Goal: Information Seeking & Learning: Check status

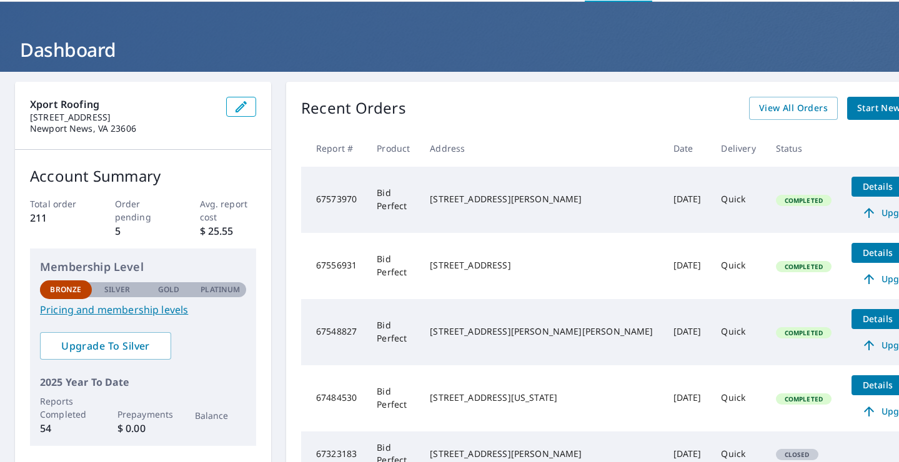
scroll to position [41, 0]
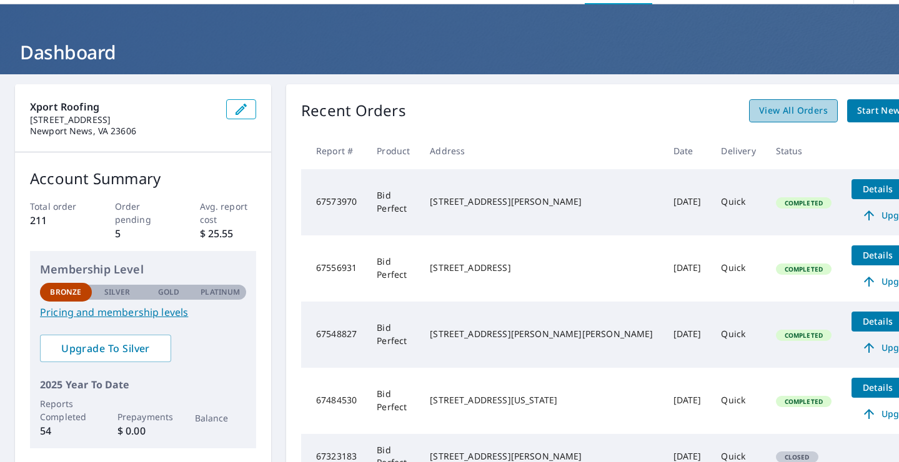
click at [759, 104] on span "View All Orders" at bounding box center [793, 111] width 69 height 16
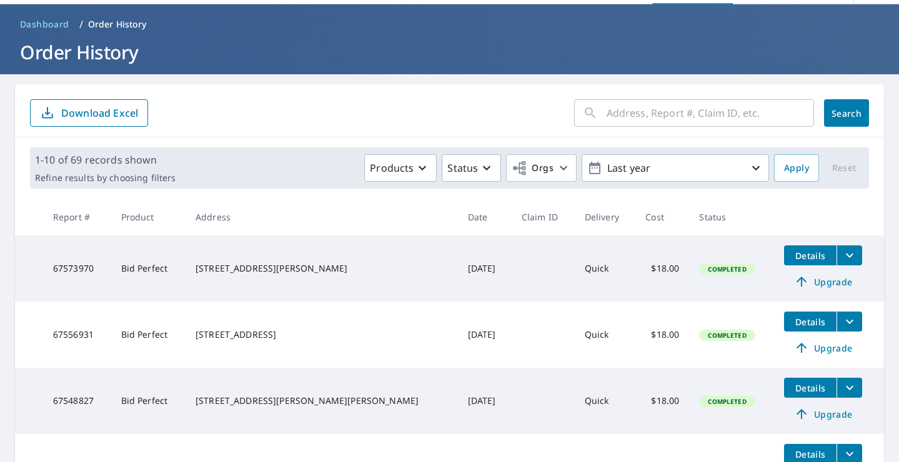
click at [634, 116] on input "text" at bounding box center [710, 113] width 207 height 35
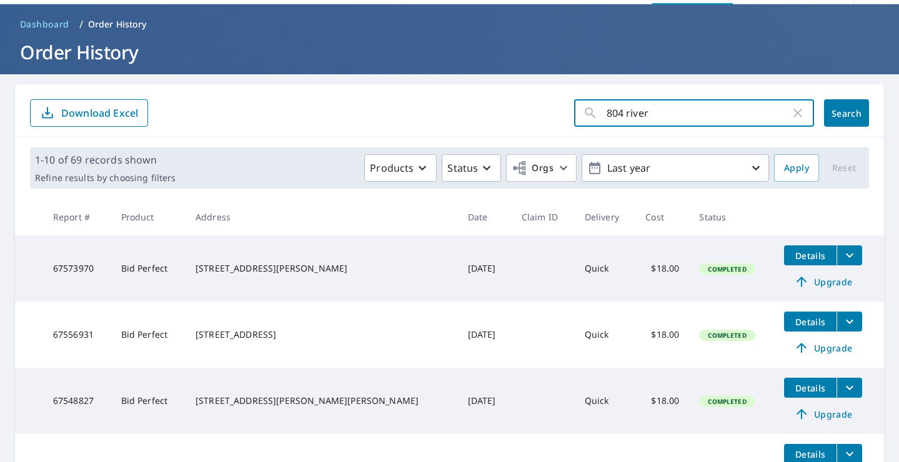
type input "804 river"
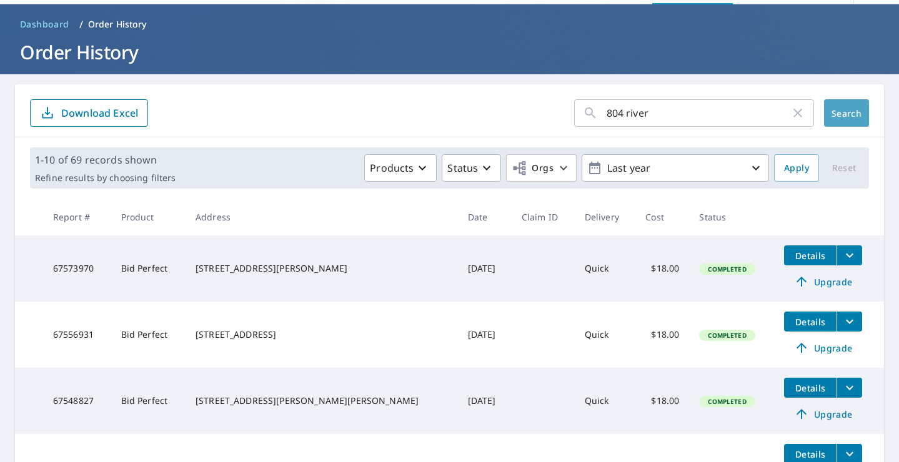
click at [838, 118] on span "Search" at bounding box center [846, 113] width 25 height 12
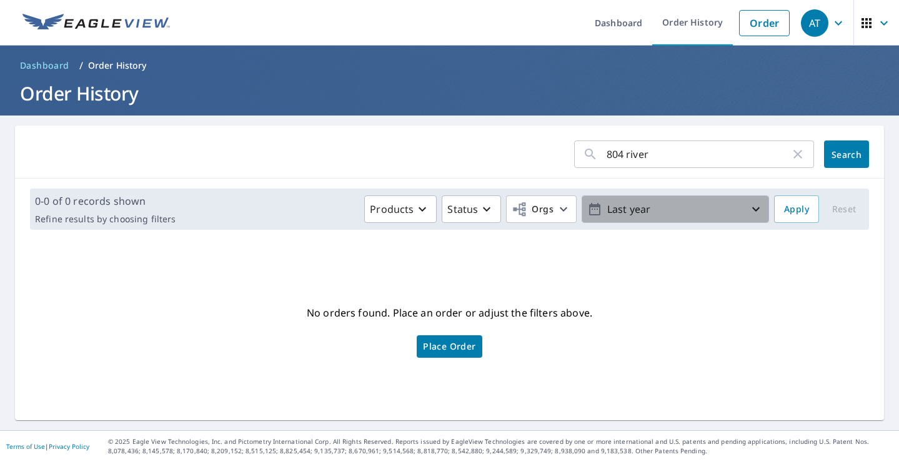
click at [750, 211] on icon "button" at bounding box center [755, 209] width 15 height 15
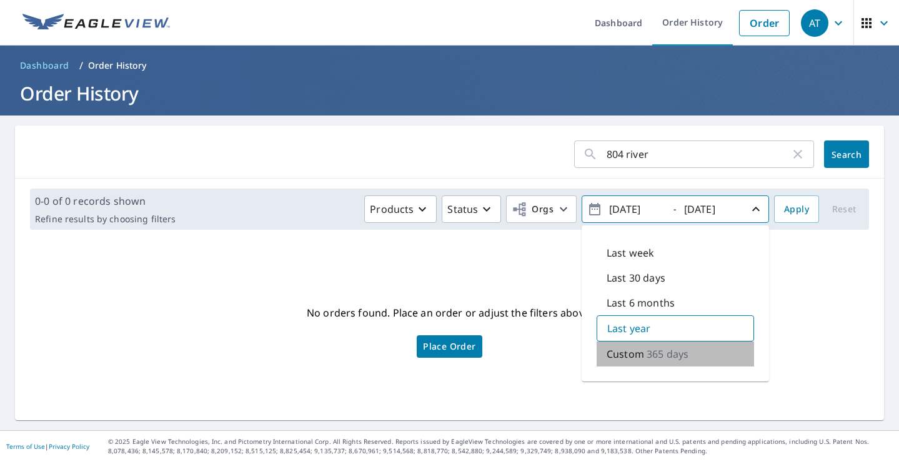
click at [641, 359] on p "Custom" at bounding box center [625, 354] width 37 height 15
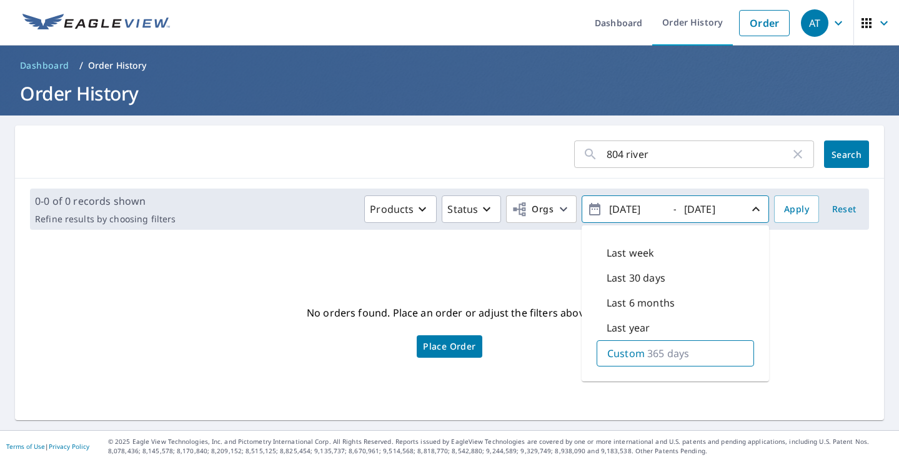
click at [643, 361] on div "Custom 365 days" at bounding box center [675, 353] width 157 height 26
click at [807, 290] on div "No orders found. Place an order or adjust the filters above. Place Order" at bounding box center [449, 330] width 849 height 161
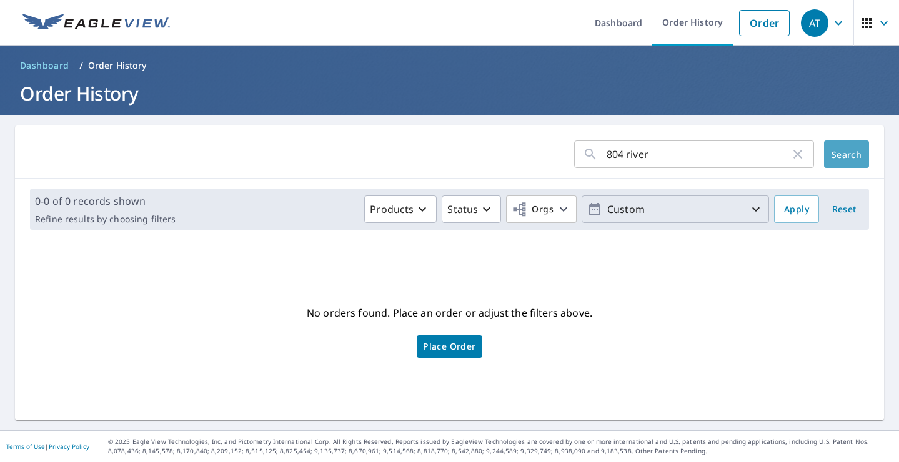
click at [845, 155] on span "Search" at bounding box center [846, 155] width 25 height 12
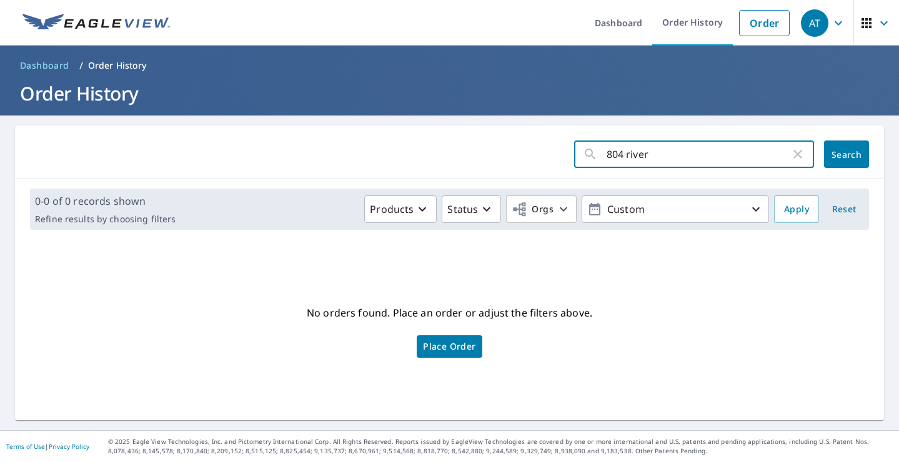
click at [659, 152] on input "804 river" at bounding box center [699, 154] width 184 height 35
type input "804 river strand"
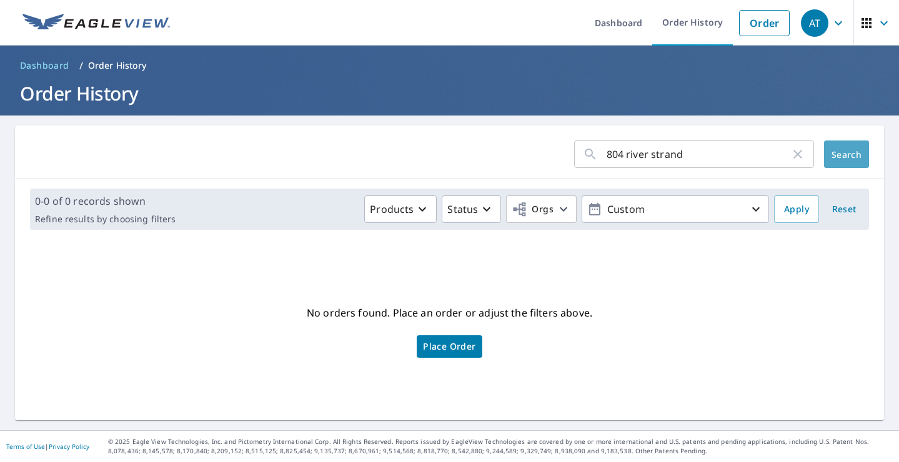
click at [846, 159] on span "Search" at bounding box center [846, 155] width 25 height 12
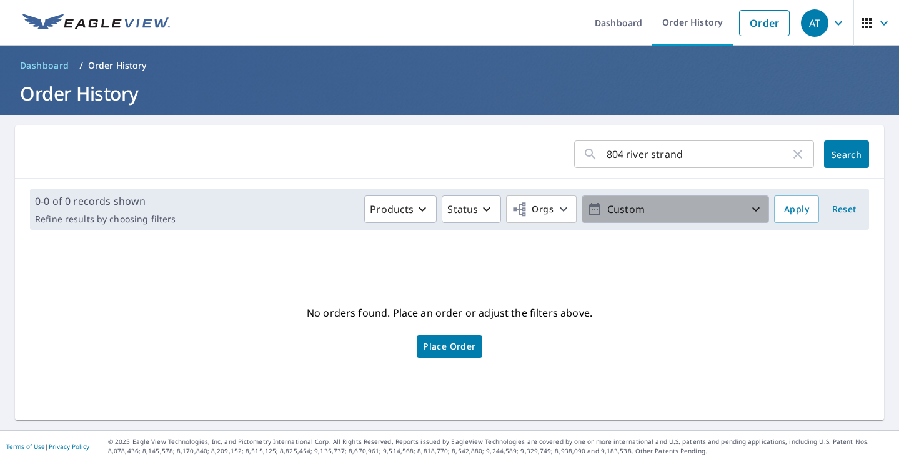
click at [697, 211] on p "Custom" at bounding box center [675, 210] width 146 height 22
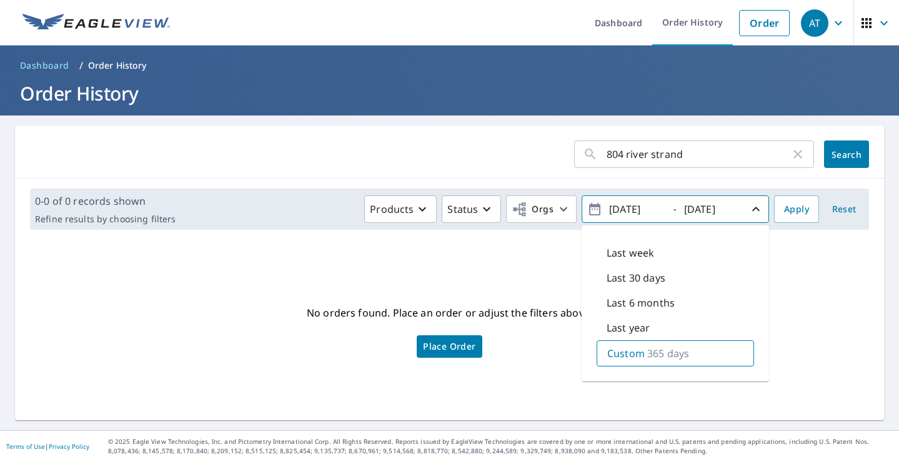
click at [801, 279] on div "No orders found. Place an order or adjust the filters above. Place Order" at bounding box center [449, 330] width 849 height 161
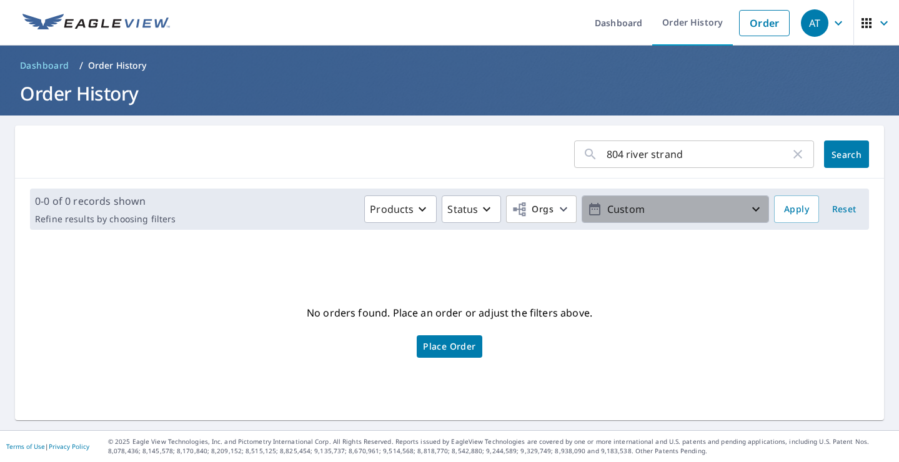
click at [592, 202] on icon "button" at bounding box center [594, 209] width 15 height 15
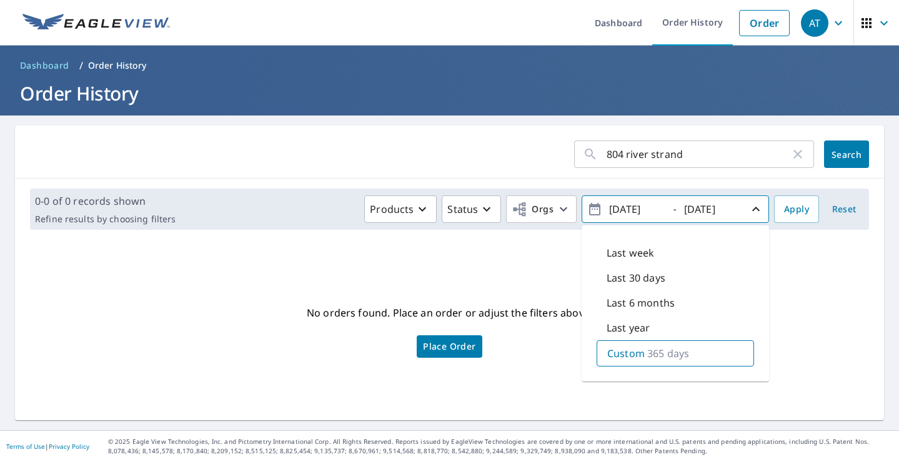
click at [780, 309] on div "No orders found. Place an order or adjust the filters above. Place Order" at bounding box center [449, 330] width 849 height 161
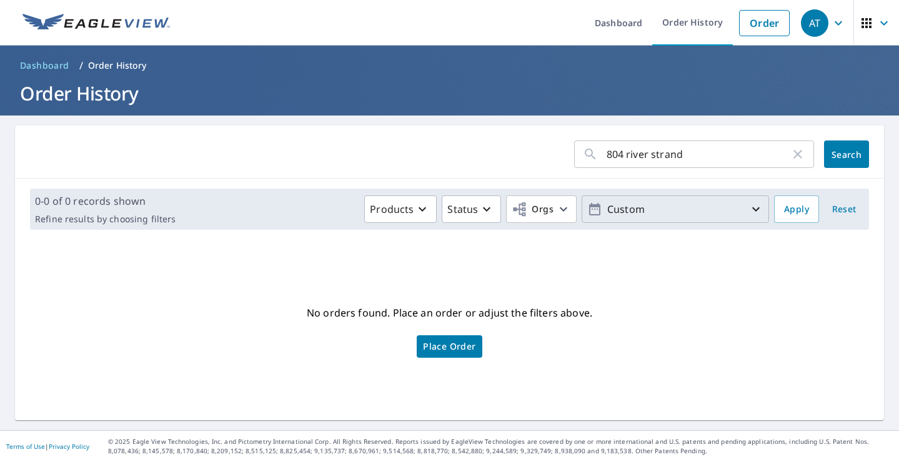
click at [643, 203] on p "Custom" at bounding box center [675, 210] width 146 height 22
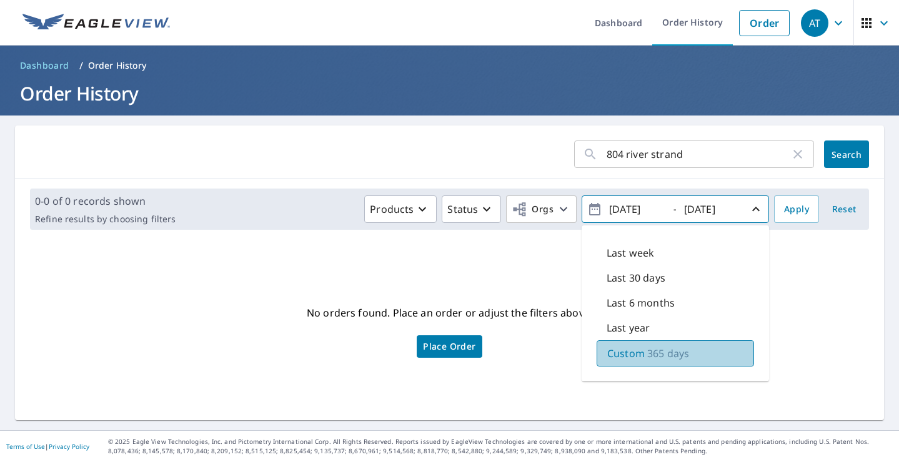
click at [640, 358] on p "Custom" at bounding box center [625, 353] width 37 height 15
click at [727, 284] on div "Last 30 days" at bounding box center [675, 278] width 157 height 25
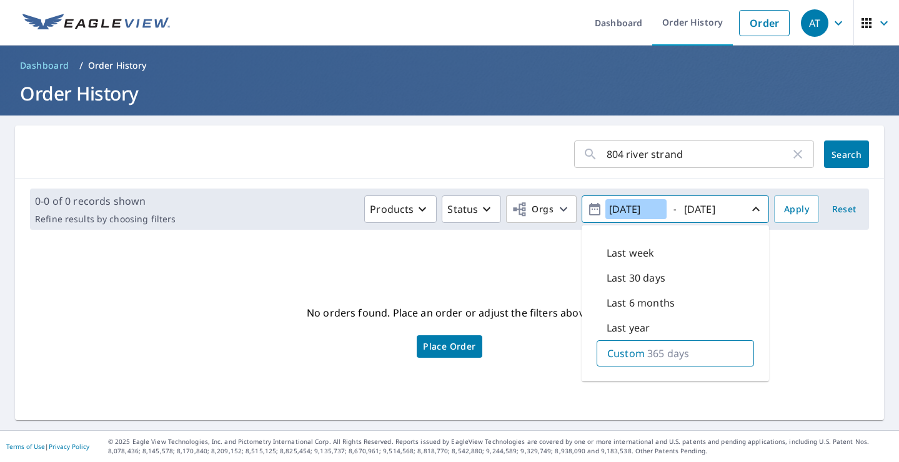
type input "[DATE]"
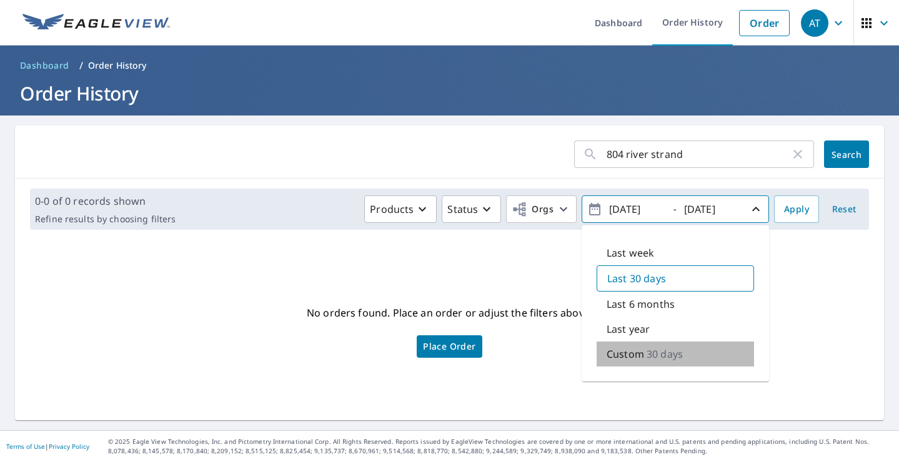
click at [650, 358] on p "30 days" at bounding box center [665, 354] width 36 height 15
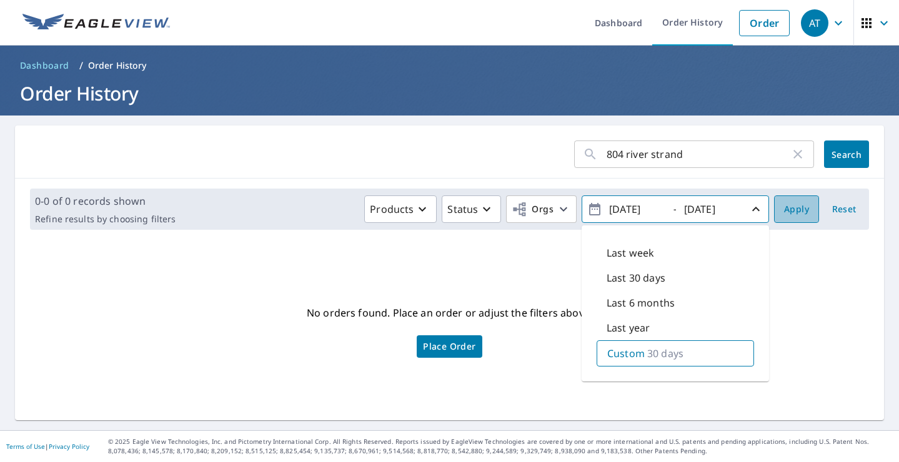
click at [797, 213] on span "Apply" at bounding box center [796, 210] width 25 height 16
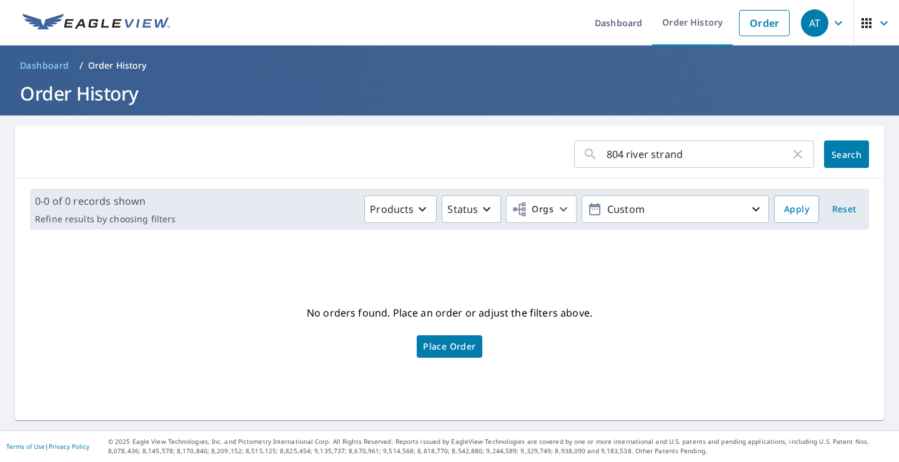
click at [849, 149] on span "Search" at bounding box center [846, 155] width 25 height 12
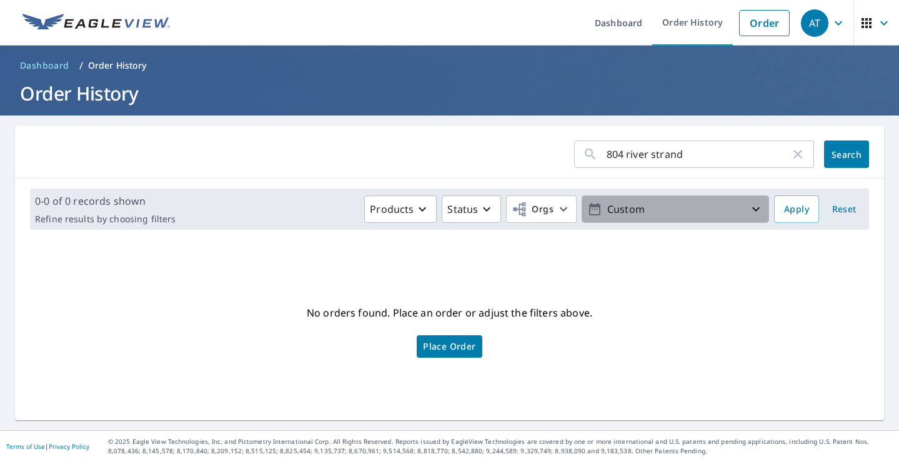
click at [682, 211] on p "Custom" at bounding box center [675, 210] width 146 height 22
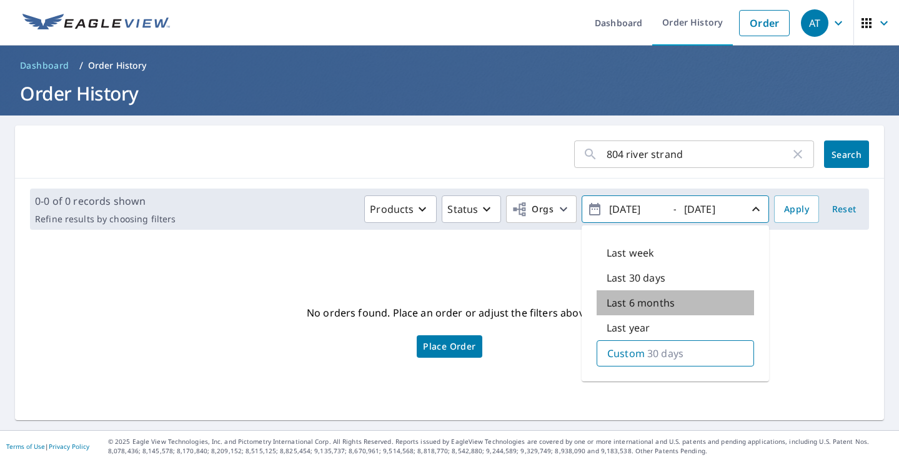
click at [639, 302] on p "Last 6 months" at bounding box center [641, 303] width 68 height 15
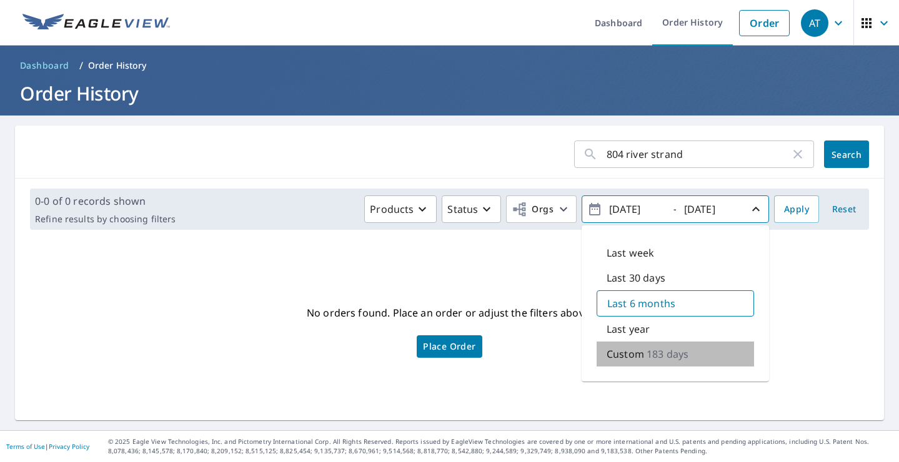
click at [640, 353] on p "Custom" at bounding box center [625, 354] width 37 height 15
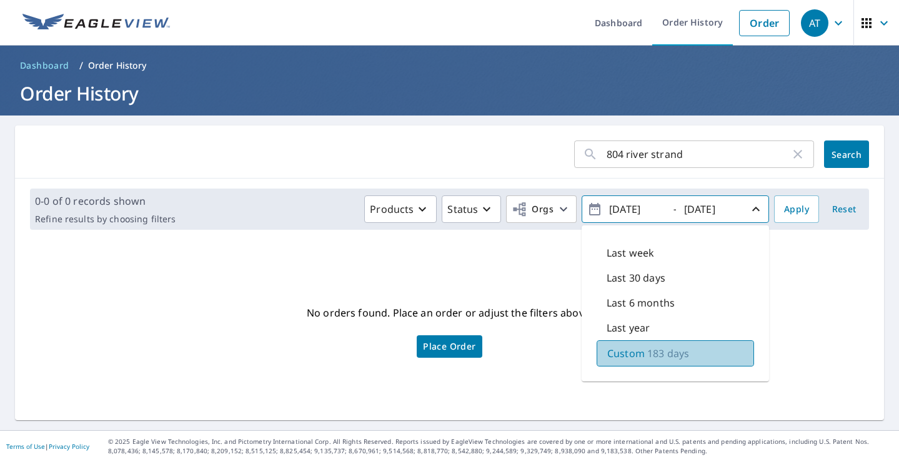
click at [640, 353] on p "Custom" at bounding box center [625, 353] width 37 height 15
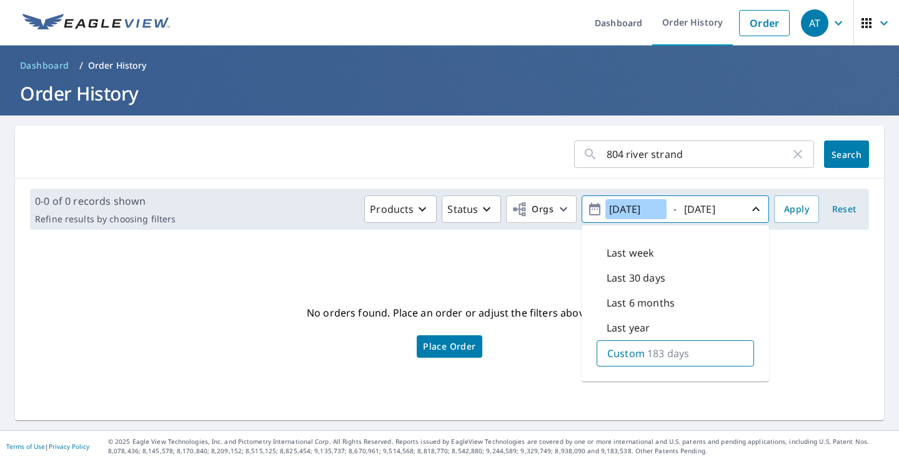
click at [633, 211] on input "[DATE]" at bounding box center [635, 209] width 61 height 20
click at [649, 209] on input "[DATE]" at bounding box center [635, 209] width 61 height 20
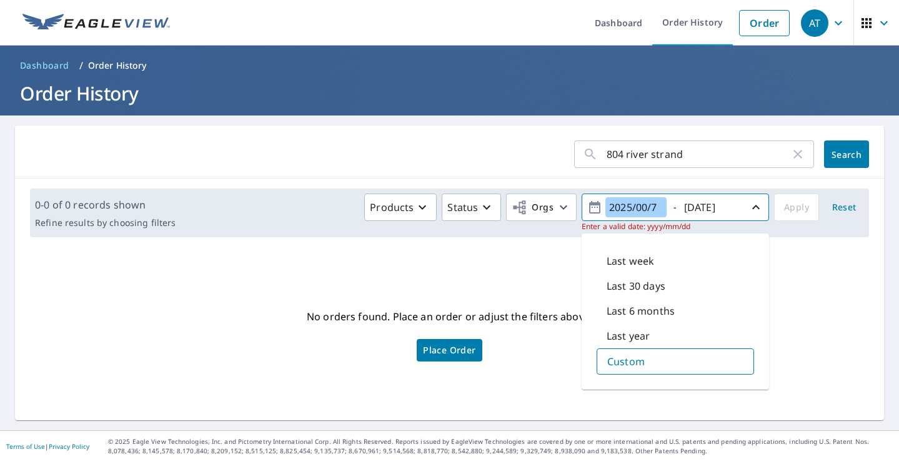
type input "[DATE]"
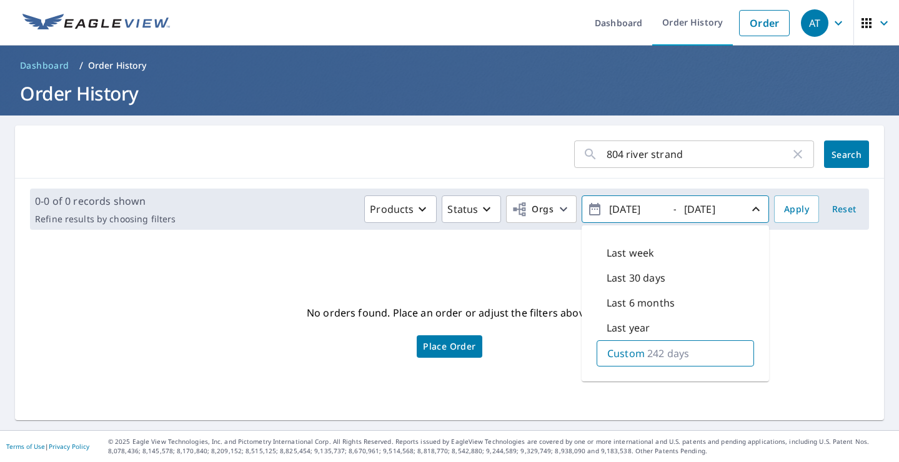
click at [772, 261] on div "No orders found. Place an order or adjust the filters above. Place Order" at bounding box center [449, 330] width 849 height 161
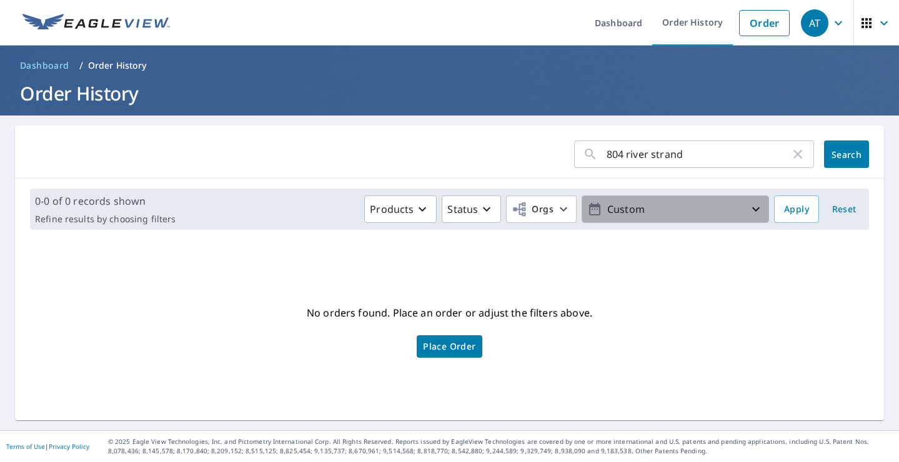
click at [736, 213] on p "Custom" at bounding box center [675, 210] width 146 height 22
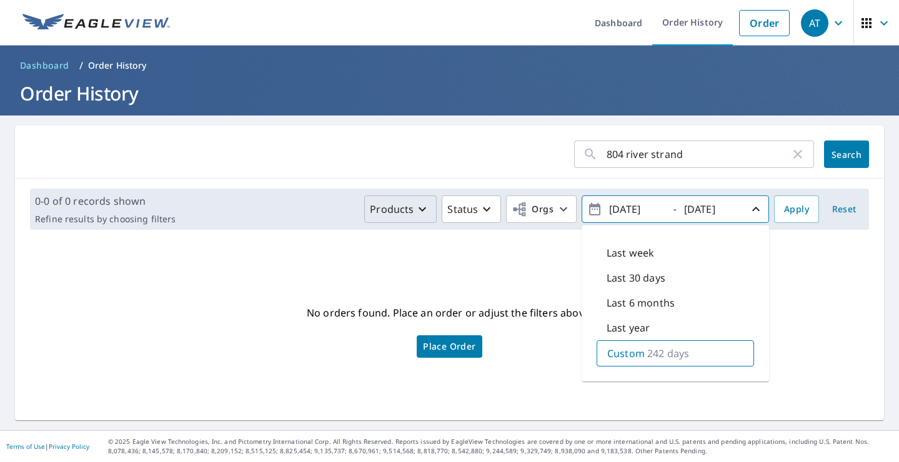
click at [412, 204] on p "Products" at bounding box center [392, 209] width 44 height 15
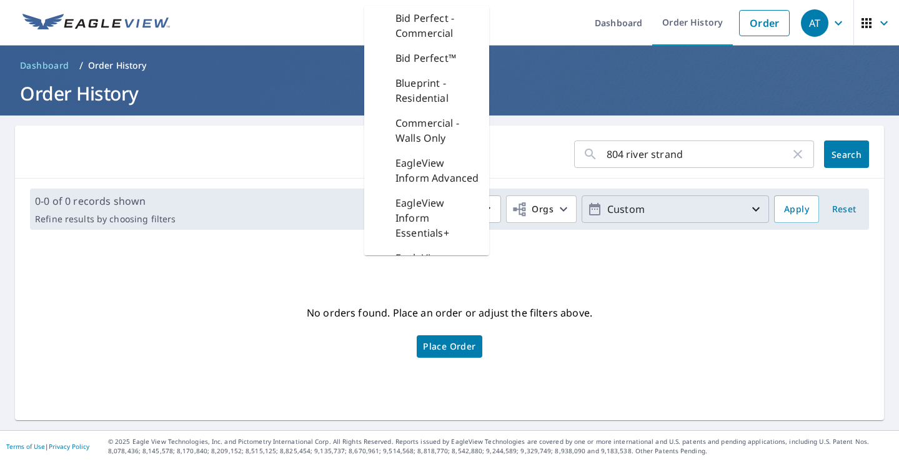
click at [524, 239] on div "0-0 of 0 records shown Refine results by choosing filters Products Bid Perfect …" at bounding box center [449, 209] width 869 height 61
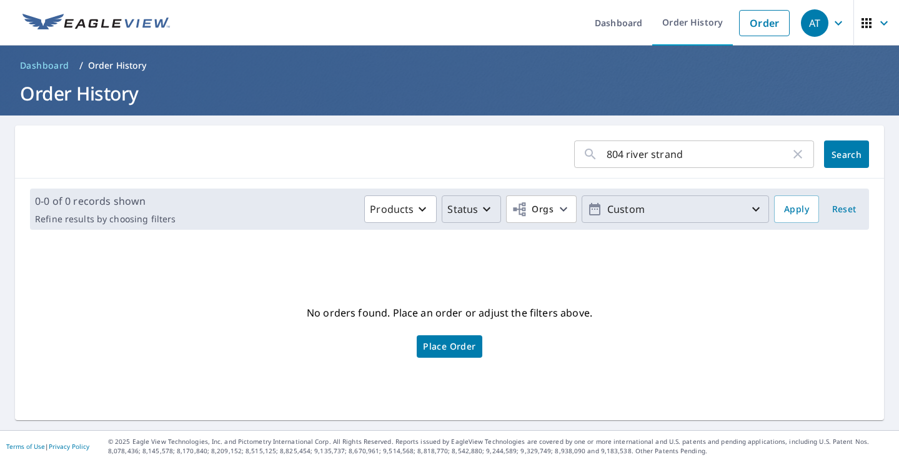
click at [483, 211] on icon "button" at bounding box center [486, 209] width 15 height 15
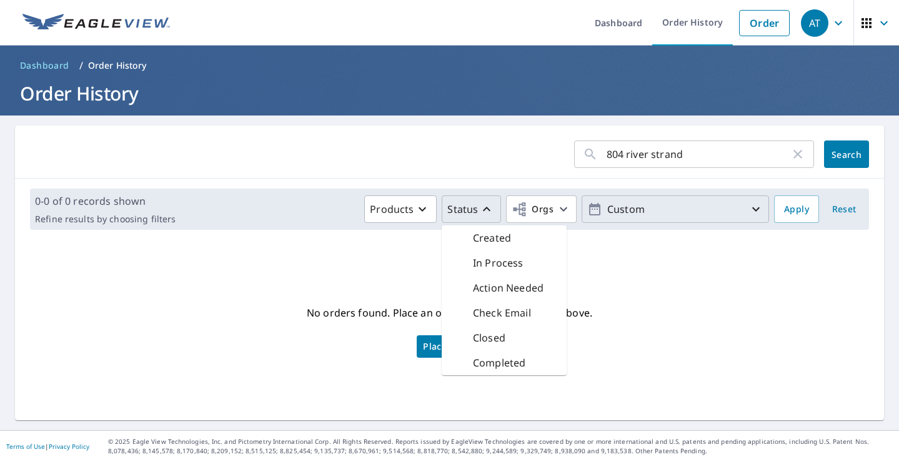
click at [531, 147] on form "804 river strand ​ Search" at bounding box center [449, 154] width 839 height 27
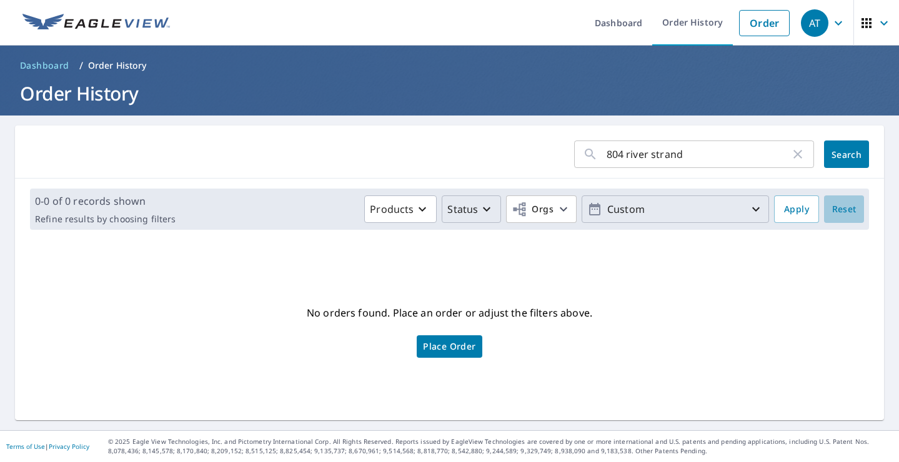
click at [843, 207] on span "Reset" at bounding box center [844, 210] width 30 height 16
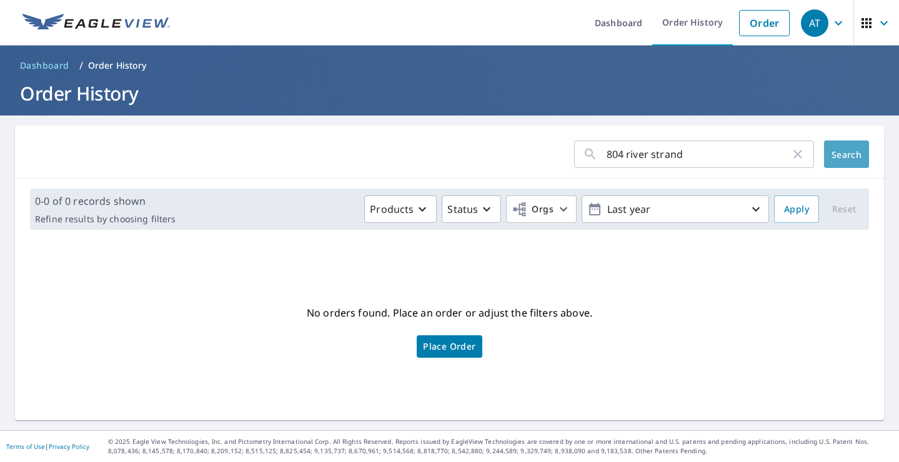
click at [842, 154] on span "Search" at bounding box center [846, 155] width 25 height 12
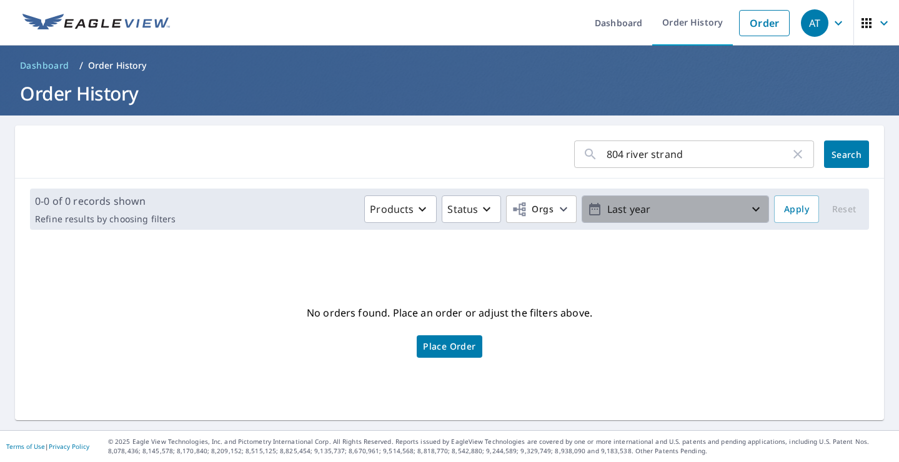
click at [670, 212] on p "Last year" at bounding box center [675, 210] width 146 height 22
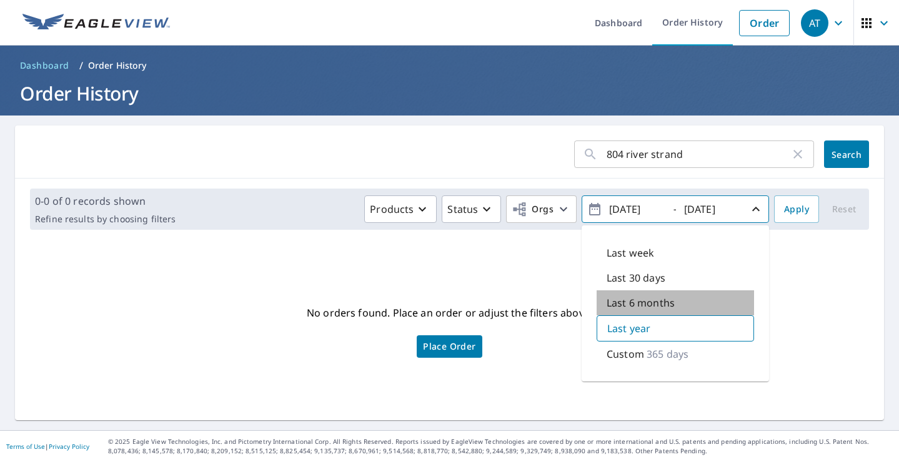
click at [643, 298] on p "Last 6 months" at bounding box center [641, 303] width 68 height 15
type input "[DATE]"
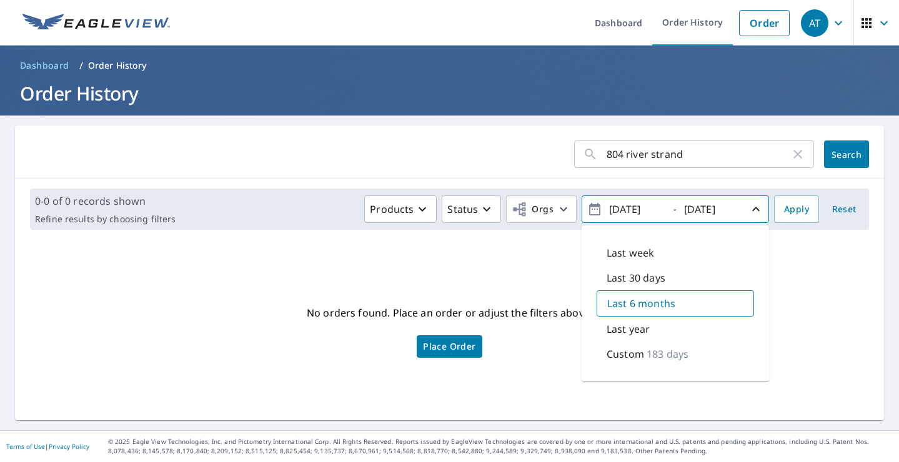
click at [838, 247] on div "804 river strand ​ Search 0-0 of 0 records shown Refine results by choosing fil…" at bounding box center [449, 273] width 869 height 295
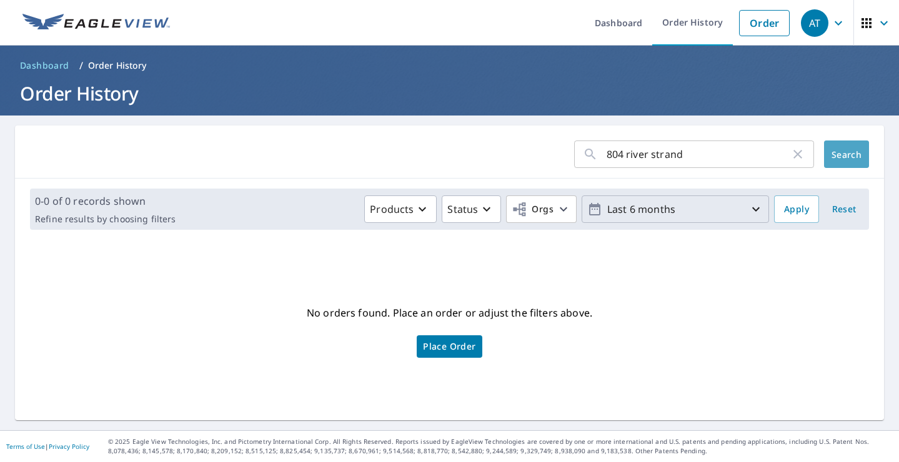
click at [837, 155] on span "Search" at bounding box center [846, 155] width 25 height 12
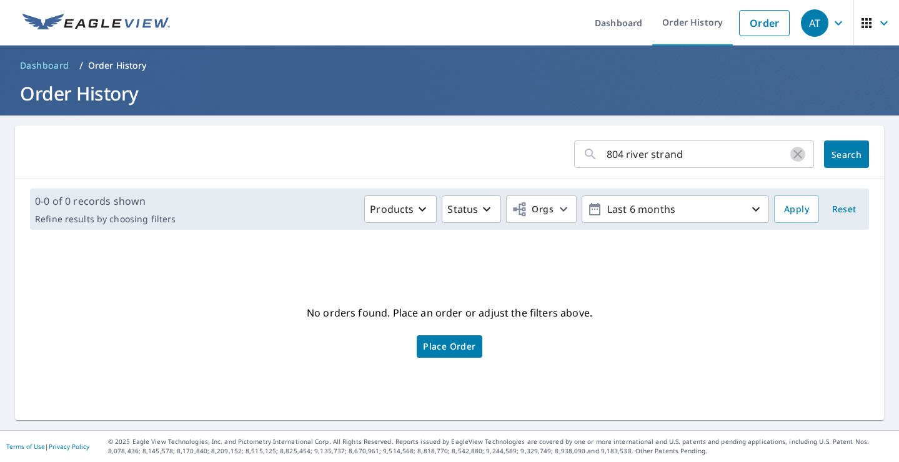
click at [800, 157] on icon "button" at bounding box center [797, 154] width 15 height 15
click at [800, 211] on span "Apply" at bounding box center [796, 210] width 25 height 16
click at [848, 157] on span "Search" at bounding box center [846, 155] width 25 height 12
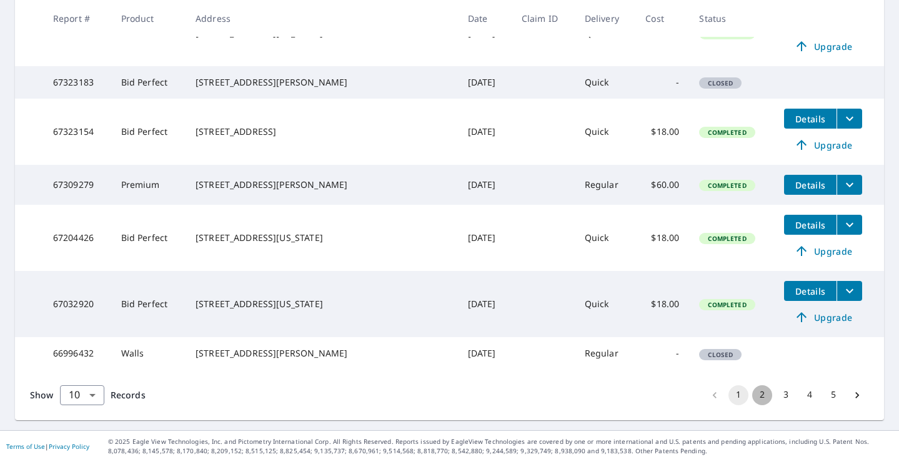
click at [761, 395] on button "2" at bounding box center [762, 395] width 20 height 20
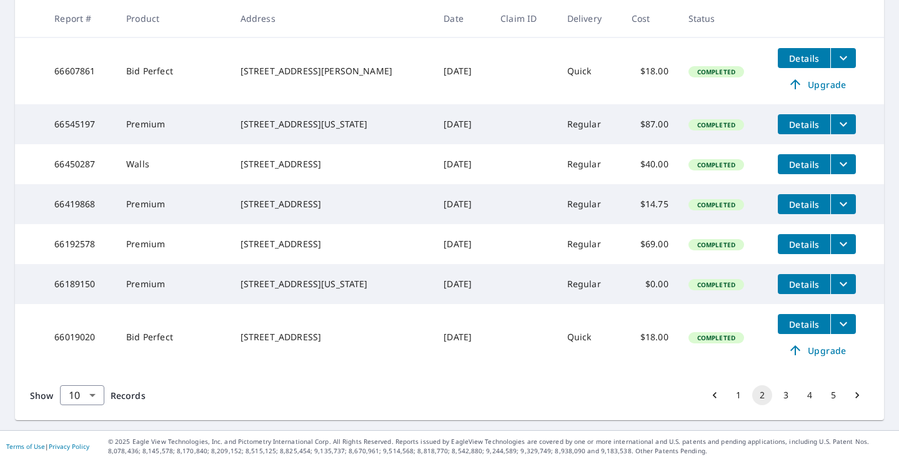
scroll to position [462, 0]
click at [785, 397] on button "3" at bounding box center [786, 395] width 20 height 20
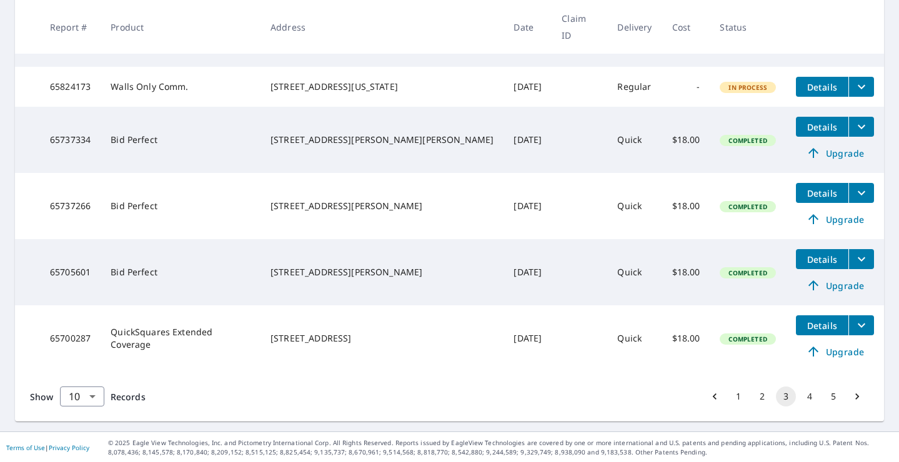
scroll to position [505, 0]
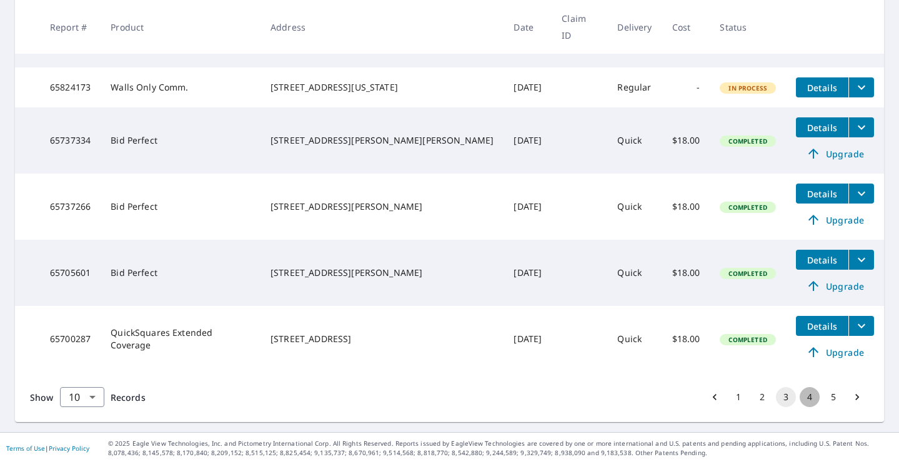
click at [806, 396] on button "4" at bounding box center [810, 397] width 20 height 20
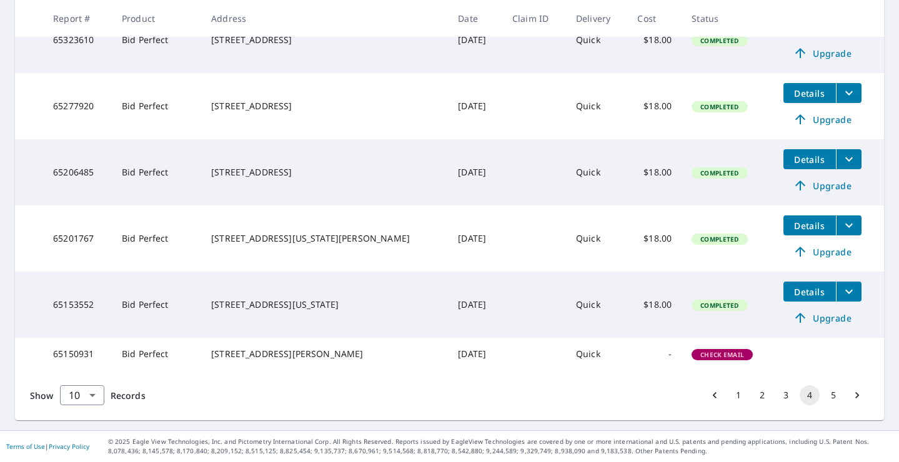
scroll to position [547, 0]
click at [833, 398] on button "5" at bounding box center [833, 395] width 20 height 20
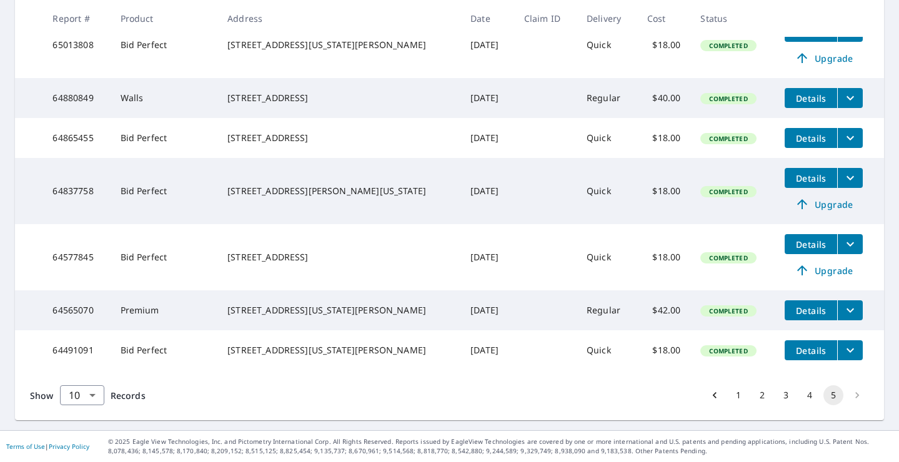
scroll to position [484, 0]
click at [835, 397] on button "5" at bounding box center [833, 395] width 20 height 20
click at [859, 396] on li "pagination navigation" at bounding box center [857, 395] width 24 height 20
